Goal: Transaction & Acquisition: Download file/media

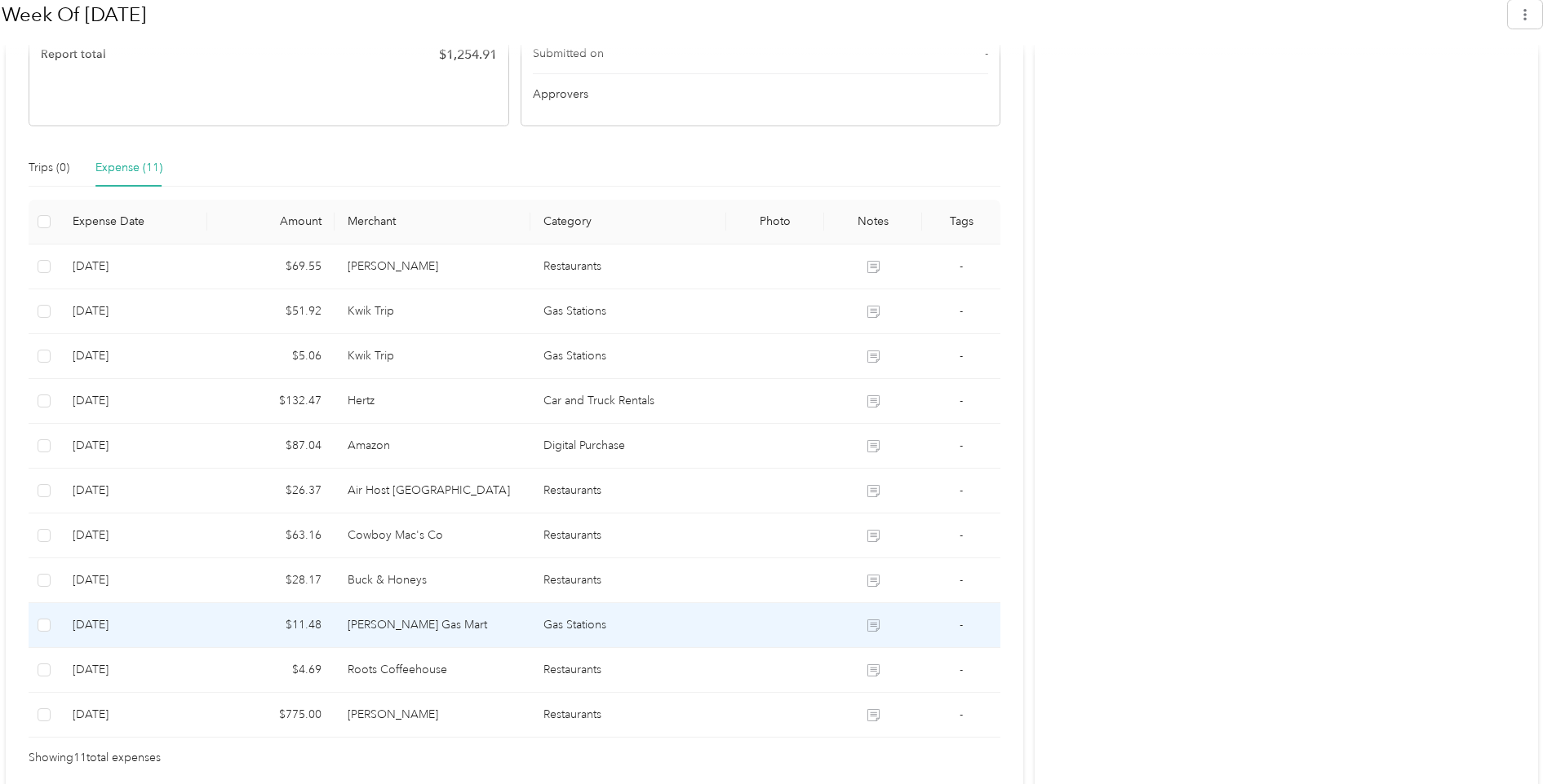
scroll to position [518, 0]
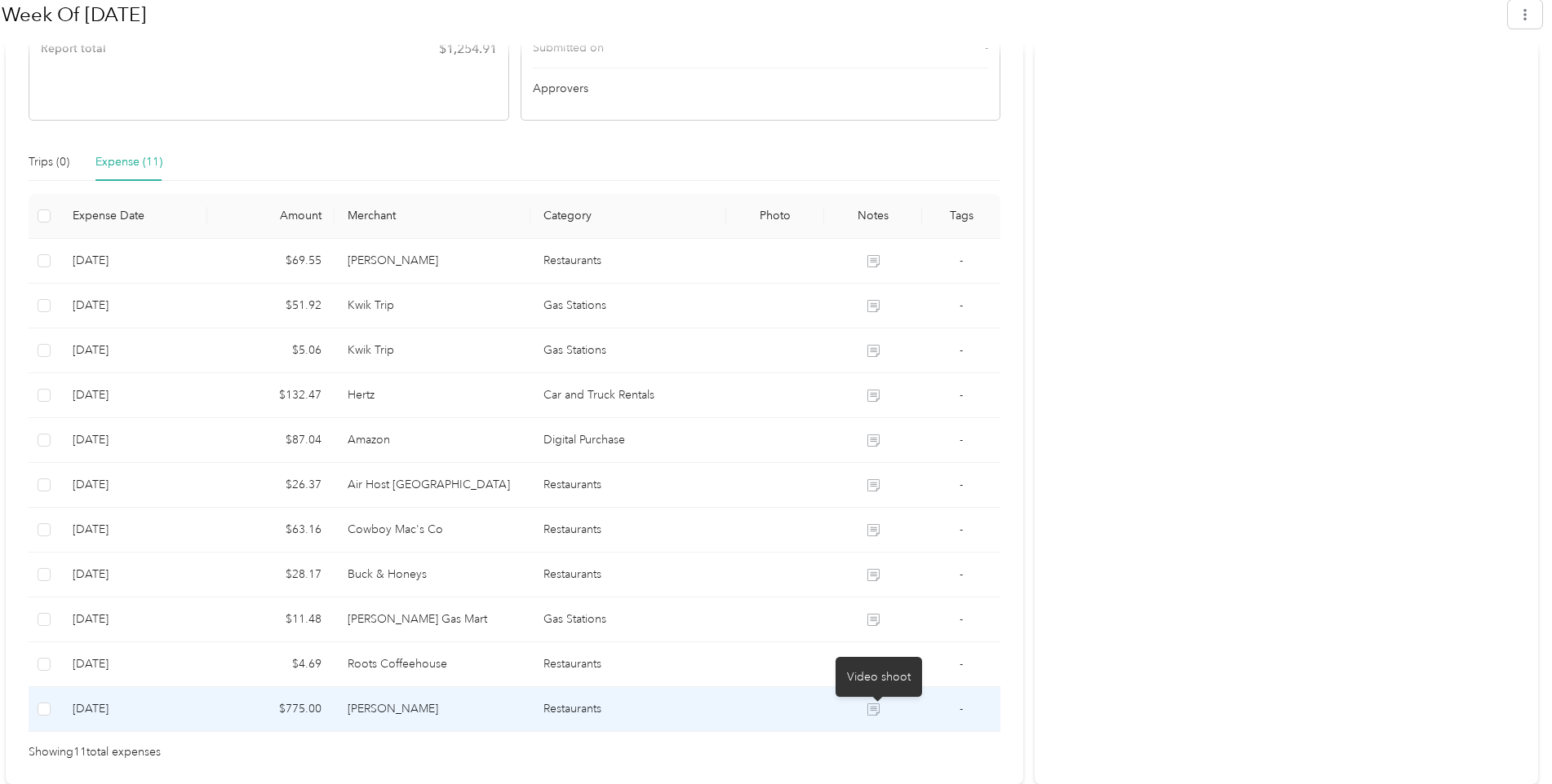
click at [879, 711] on icon at bounding box center [872, 709] width 12 height 12
click at [872, 714] on icon at bounding box center [872, 709] width 12 height 12
click at [879, 706] on icon at bounding box center [873, 710] width 12 height 12
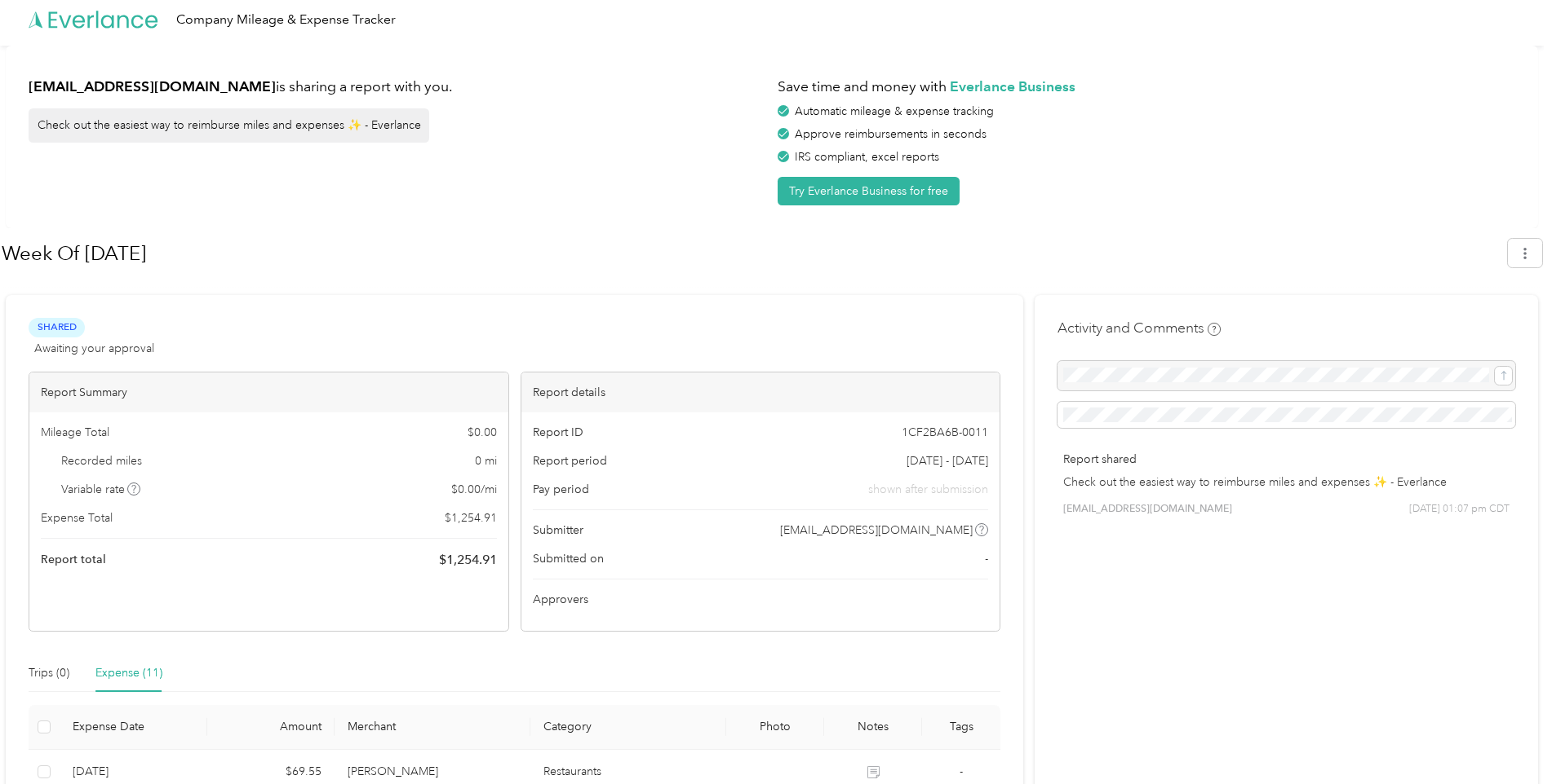
scroll to position [0, 0]
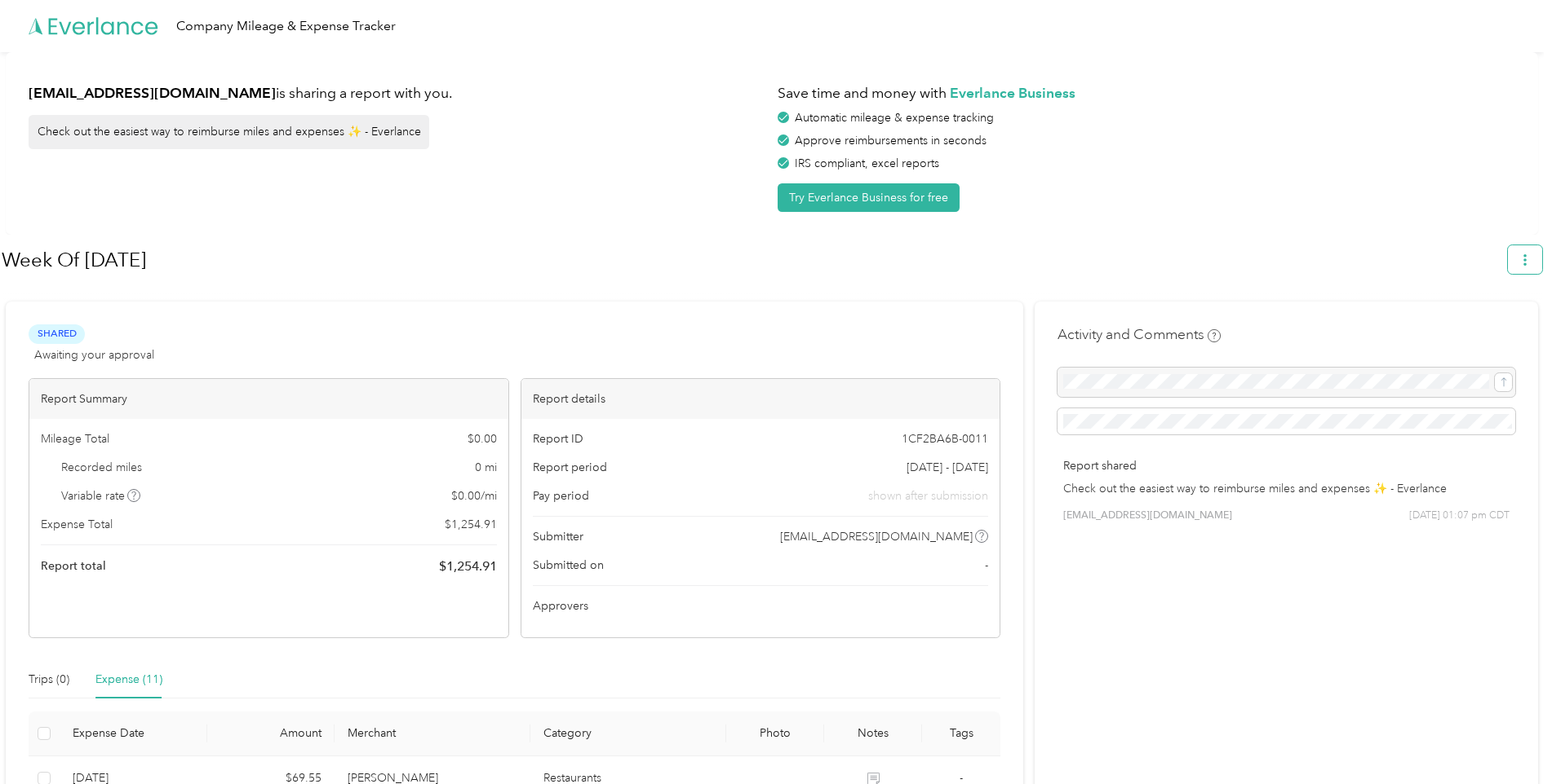
click at [1542, 255] on button "button" at bounding box center [1524, 259] width 35 height 28
click at [1516, 329] on div "Download" at bounding box center [1487, 337] width 90 height 17
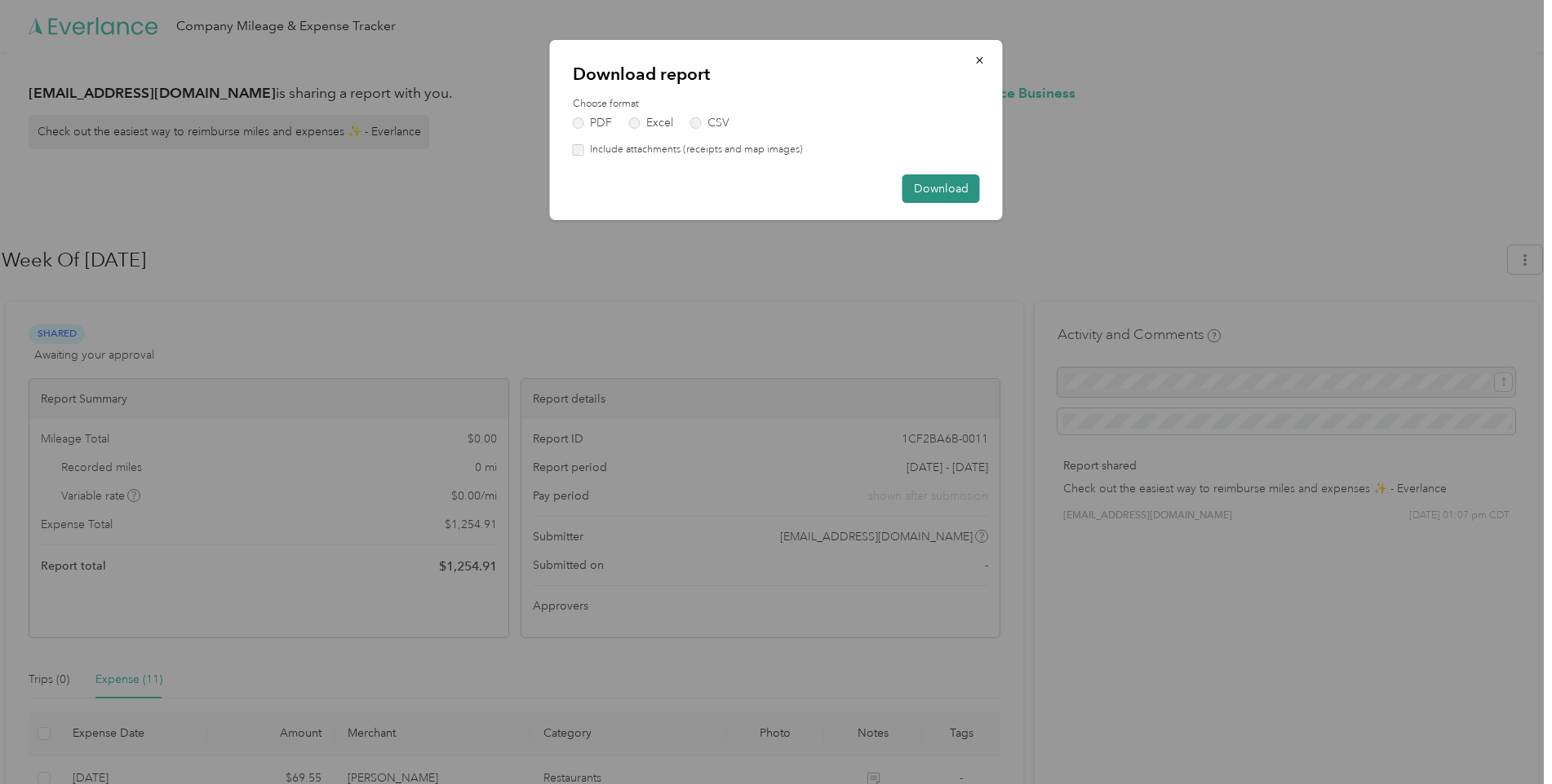
click at [962, 185] on button "Download" at bounding box center [941, 189] width 77 height 28
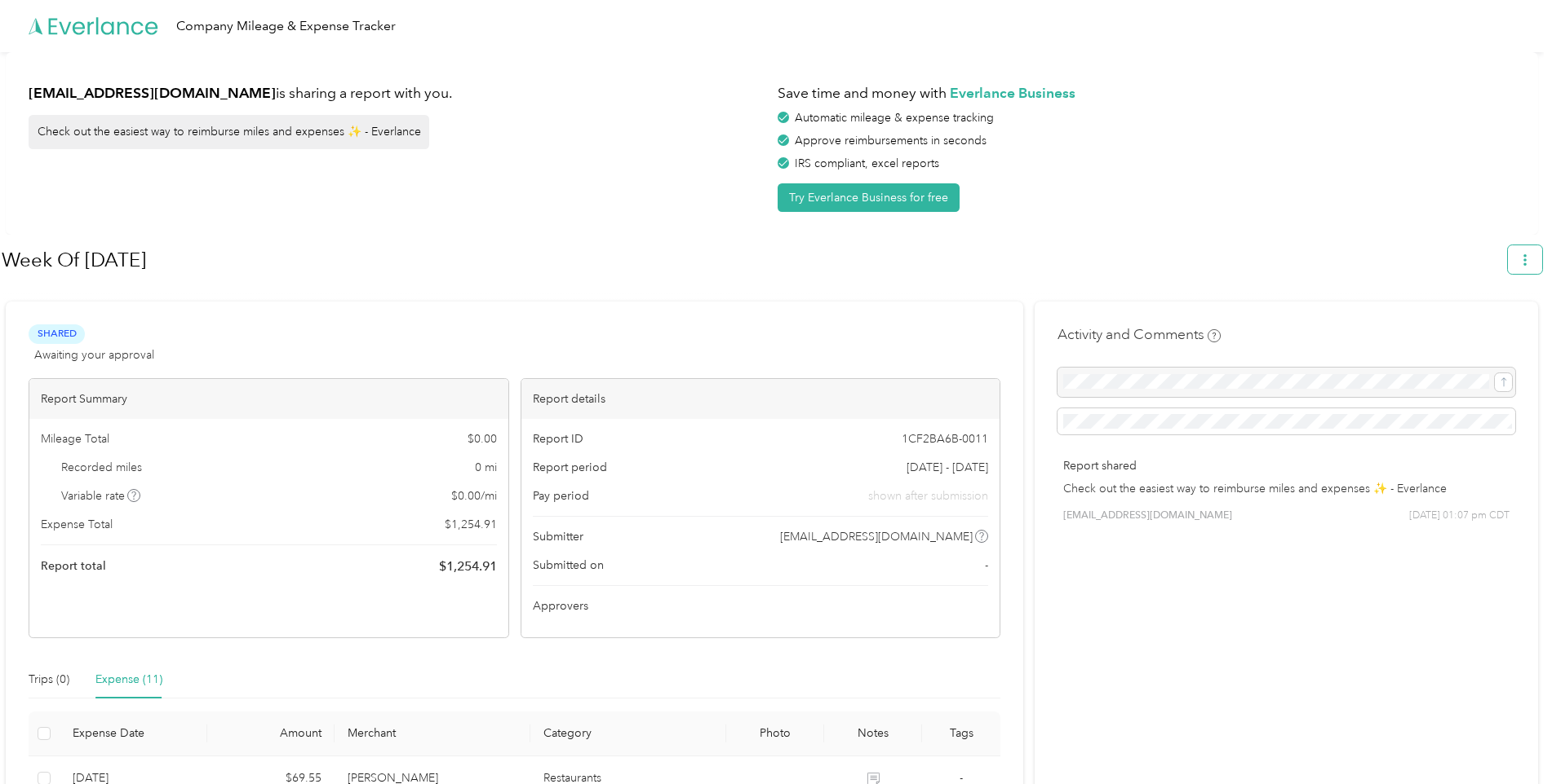
click at [1542, 249] on button "button" at bounding box center [1524, 259] width 35 height 28
click at [1487, 329] on span "Download" at bounding box center [1486, 337] width 54 height 17
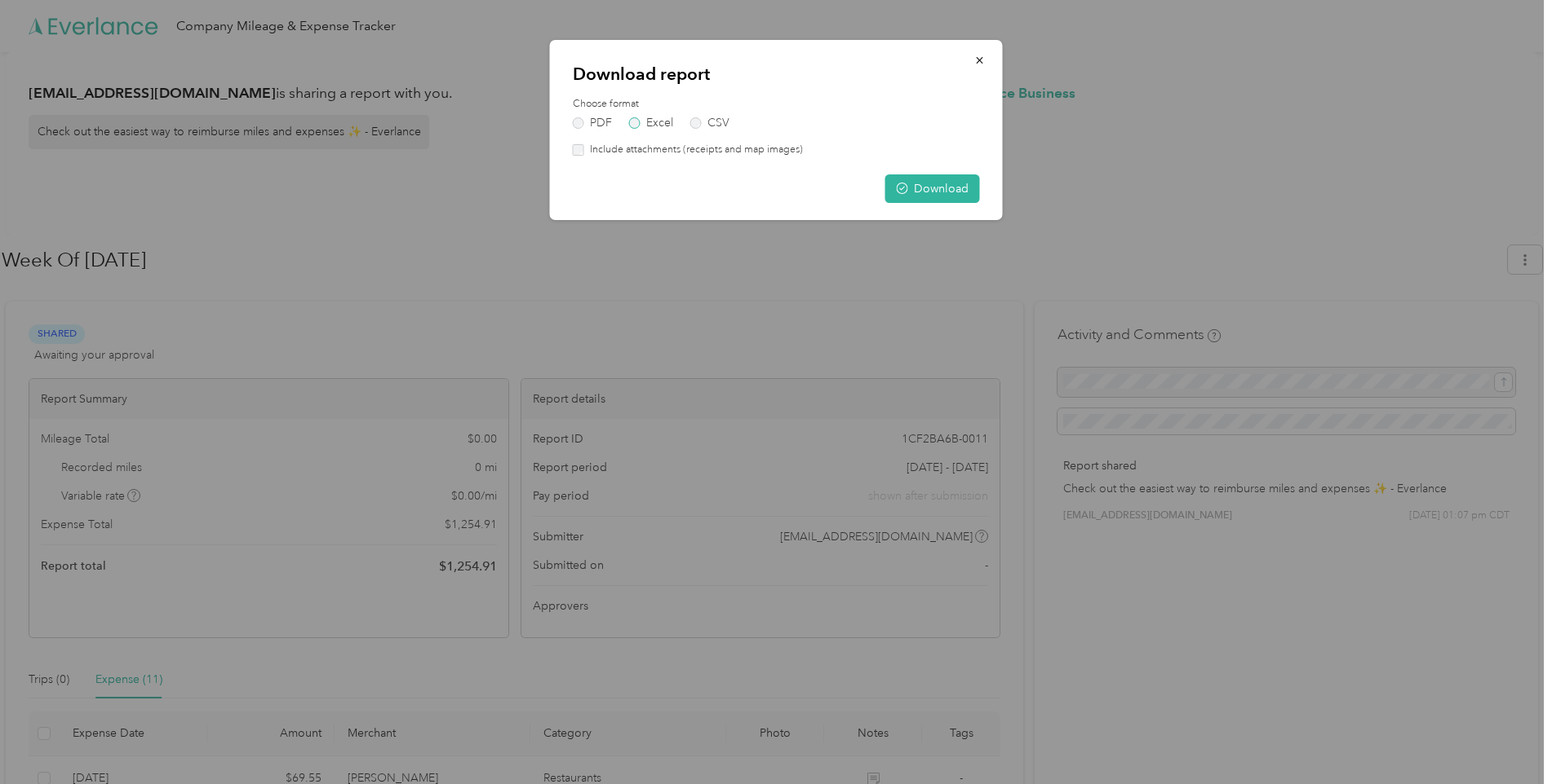
click at [669, 127] on label "Excel" at bounding box center [651, 123] width 44 height 12
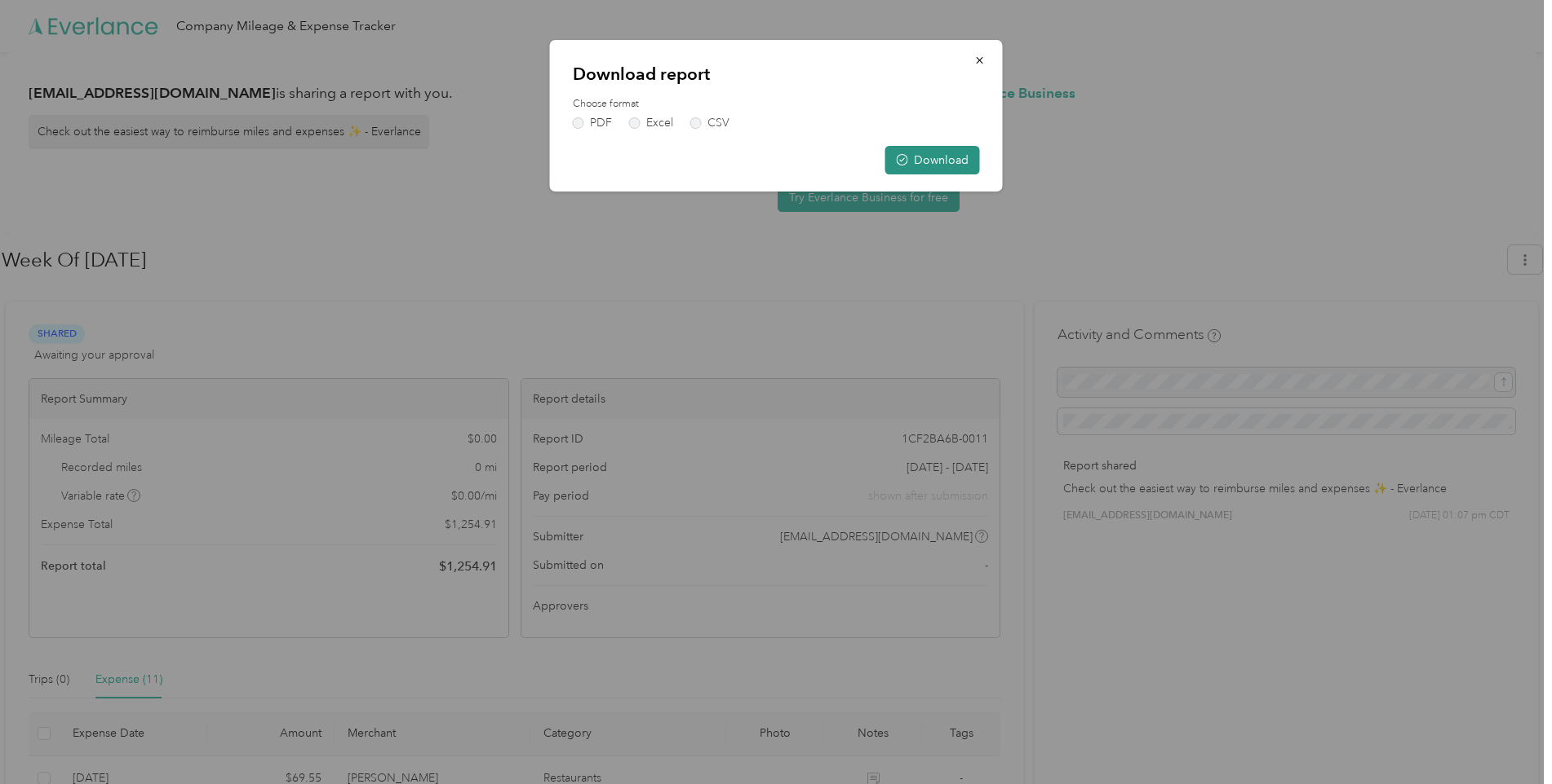
click at [922, 167] on button "Download" at bounding box center [932, 160] width 95 height 28
